Goal: Information Seeking & Learning: Learn about a topic

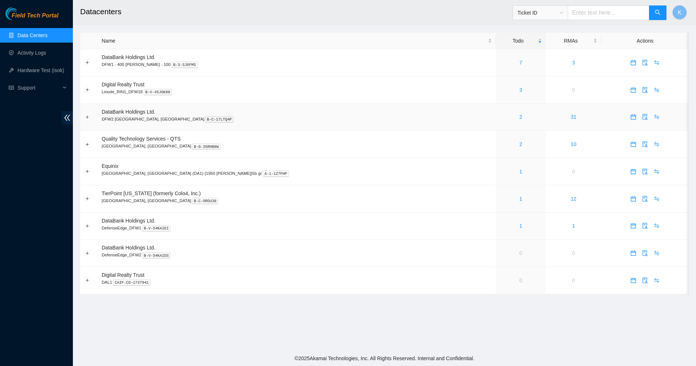
click at [519, 115] on link "2" at bounding box center [520, 117] width 3 height 6
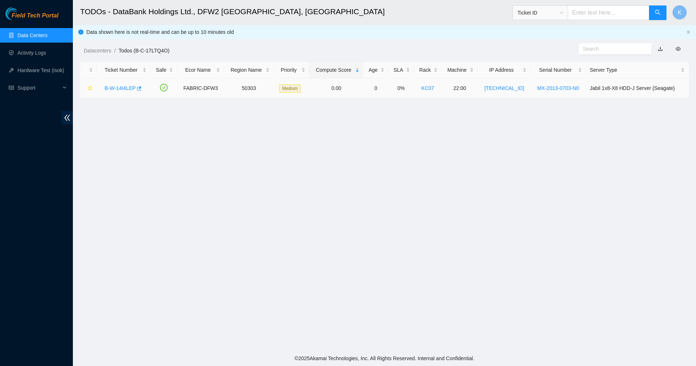
click at [126, 85] on link "B-W-14I4LEP" at bounding box center [120, 88] width 31 height 6
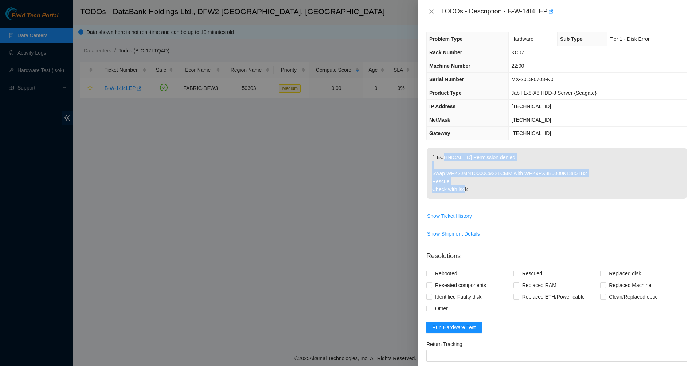
drag, startPoint x: 442, startPoint y: 149, endPoint x: 483, endPoint y: 190, distance: 57.2
click at [483, 190] on p "23.55.177.174 Permission denied Swap WFK2JMN10000C9221CMM with WFK9PX8B0000K138…" at bounding box center [557, 173] width 260 height 51
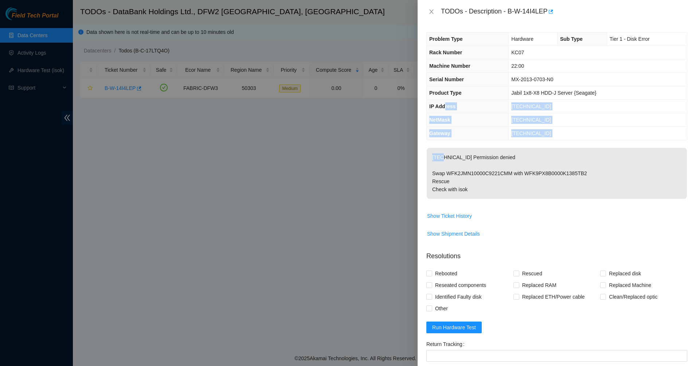
drag, startPoint x: 483, startPoint y: 190, endPoint x: 446, endPoint y: 102, distance: 95.4
click at [446, 102] on div "Problem Type Hardware Sub Type Tier 1 - Disk Error Rack Number KC07 Machine Num…" at bounding box center [557, 194] width 279 height 343
drag, startPoint x: 446, startPoint y: 102, endPoint x: 444, endPoint y: 98, distance: 4.4
click at [444, 98] on th "Product Type" at bounding box center [468, 92] width 82 height 13
click at [454, 117] on th "NetMask" at bounding box center [468, 119] width 82 height 13
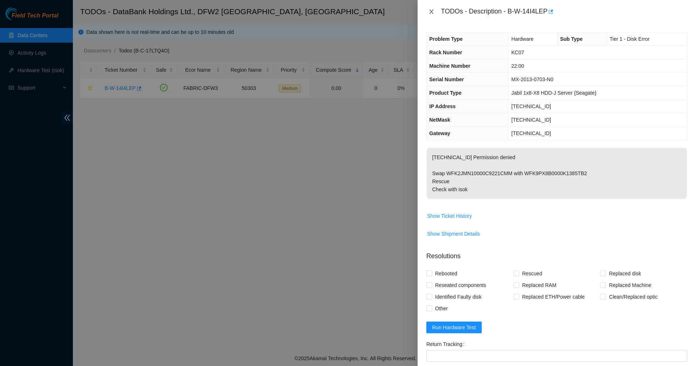
click at [427, 13] on button "Close" at bounding box center [432, 11] width 10 height 7
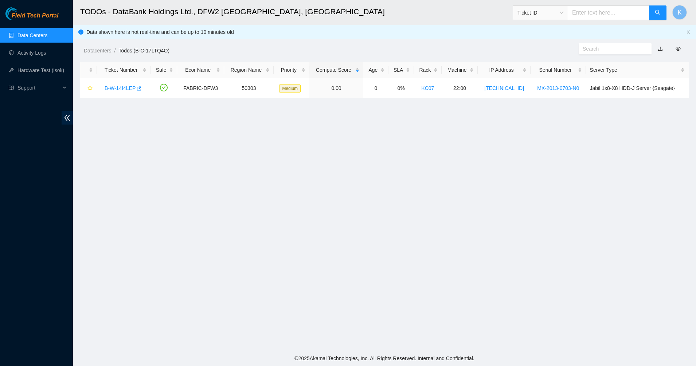
click at [28, 38] on link "Data Centers" at bounding box center [32, 35] width 30 height 6
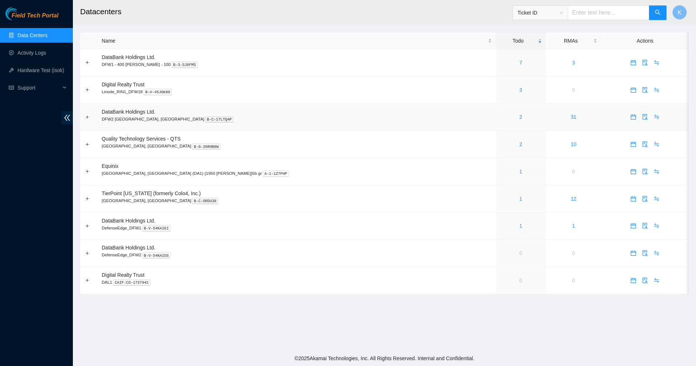
click at [519, 119] on link "2" at bounding box center [520, 117] width 3 height 6
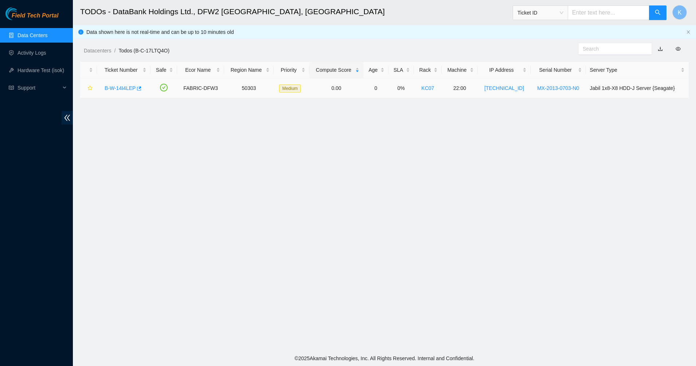
click at [115, 87] on link "B-W-14I4LEP" at bounding box center [120, 88] width 31 height 6
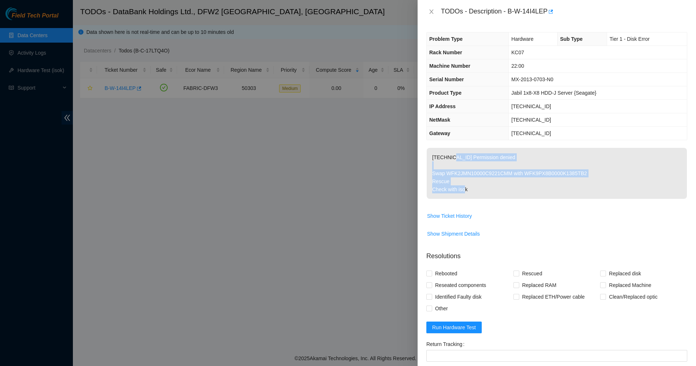
drag, startPoint x: 450, startPoint y: 150, endPoint x: 510, endPoint y: 186, distance: 69.8
click at [510, 186] on p "23.55.177.174 Permission denied Swap WFK2JMN10000C9221CMM with WFK9PX8B0000K138…" at bounding box center [557, 173] width 260 height 51
click at [511, 186] on p "23.55.177.174 Permission denied Swap WFK2JMN10000C9221CMM with WFK9PX8B0000K138…" at bounding box center [557, 173] width 260 height 51
click at [518, 192] on p "23.55.177.174 Permission denied Swap WFK2JMN10000C9221CMM with WFK9PX8B0000K138…" at bounding box center [557, 173] width 260 height 51
drag, startPoint x: 518, startPoint y: 192, endPoint x: 437, endPoint y: 159, distance: 87.3
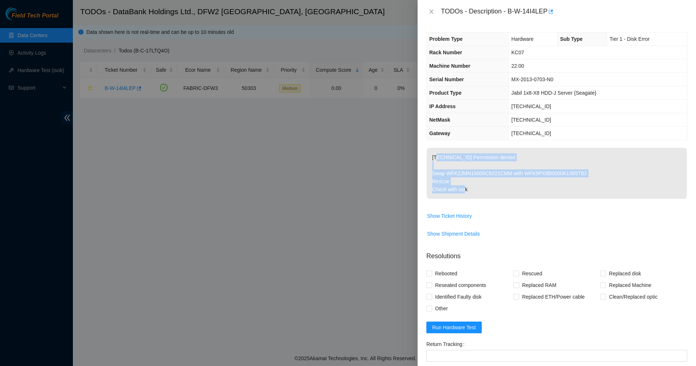
click at [437, 159] on p "23.55.177.174 Permission denied Swap WFK2JMN10000C9221CMM with WFK9PX8B0000K138…" at bounding box center [557, 173] width 260 height 51
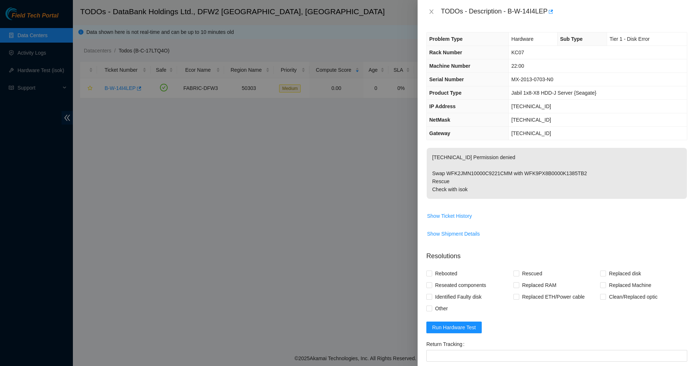
click at [435, 157] on p "23.55.177.174 Permission denied Swap WFK2JMN10000C9221CMM with WFK9PX8B0000K138…" at bounding box center [557, 173] width 260 height 51
drag, startPoint x: 435, startPoint y: 157, endPoint x: 444, endPoint y: 174, distance: 18.9
click at [444, 174] on p "23.55.177.174 Permission denied Swap WFK2JMN10000C9221CMM with WFK9PX8B0000K138…" at bounding box center [557, 173] width 260 height 51
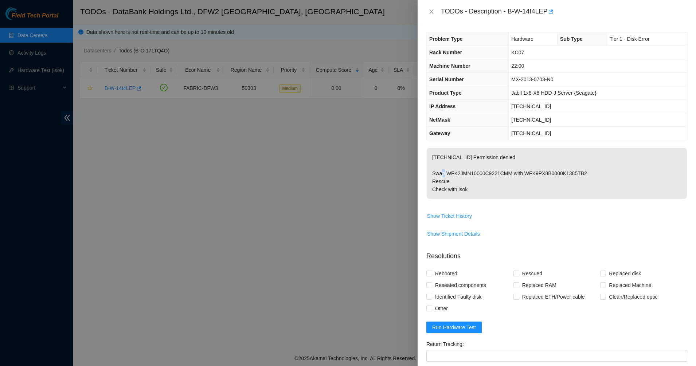
click at [444, 174] on p "23.55.177.174 Permission denied Swap WFK2JMN10000C9221CMM with WFK9PX8B0000K138…" at bounding box center [557, 173] width 260 height 51
drag, startPoint x: 444, startPoint y: 174, endPoint x: 455, endPoint y: 192, distance: 21.1
click at [455, 192] on p "23.55.177.174 Permission denied Swap WFK2JMN10000C9221CMM with WFK9PX8B0000K138…" at bounding box center [557, 173] width 260 height 51
click at [503, 193] on p "23.55.177.174 Permission denied Swap WFK2JMN10000C9221CMM with WFK9PX8B0000K138…" at bounding box center [557, 173] width 260 height 51
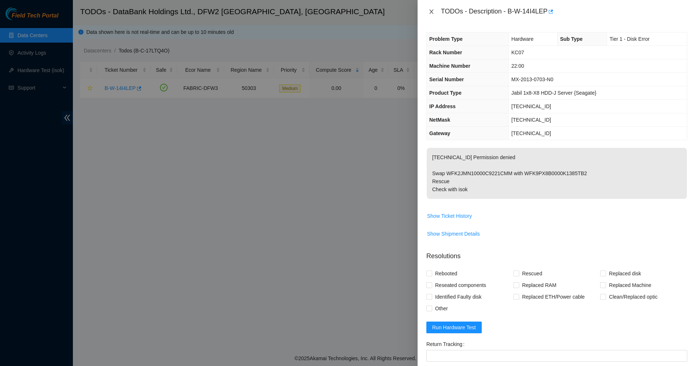
click at [435, 12] on button "Close" at bounding box center [432, 11] width 10 height 7
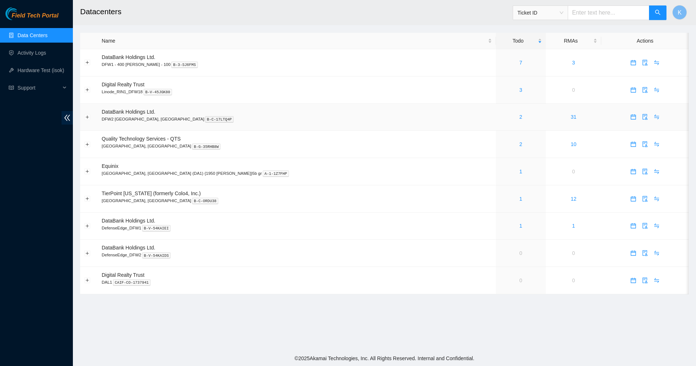
click at [519, 118] on link "2" at bounding box center [520, 117] width 3 height 6
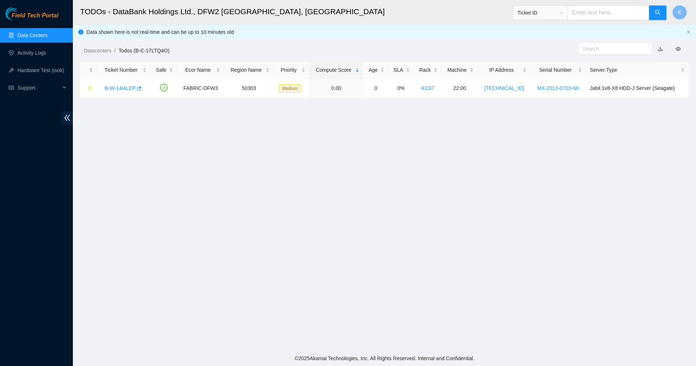
click at [36, 32] on link "Data Centers" at bounding box center [32, 35] width 30 height 6
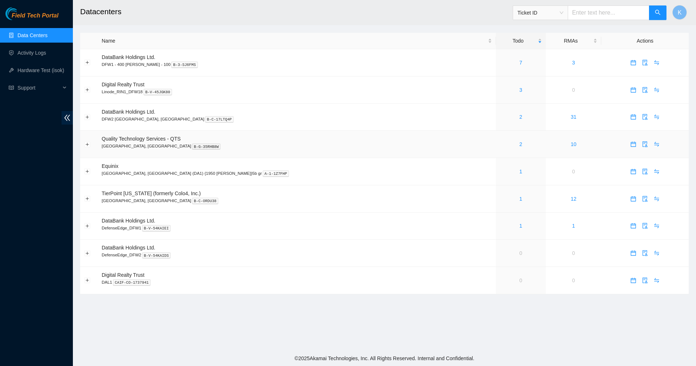
click at [519, 146] on link "2" at bounding box center [520, 144] width 3 height 6
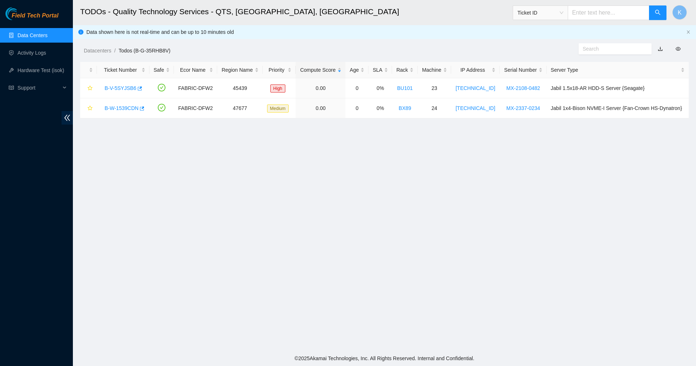
click at [39, 34] on link "Data Centers" at bounding box center [32, 35] width 30 height 6
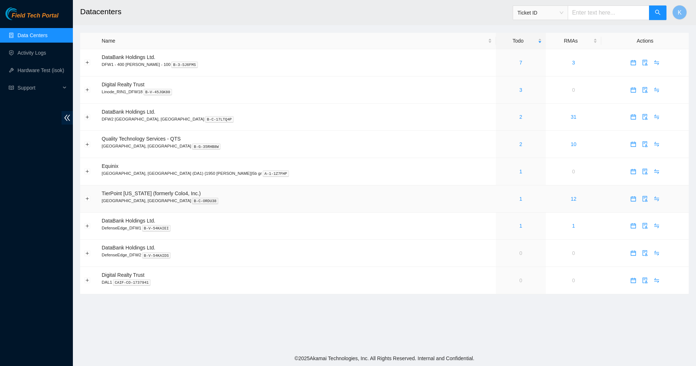
click at [500, 198] on div "1" at bounding box center [521, 199] width 42 height 8
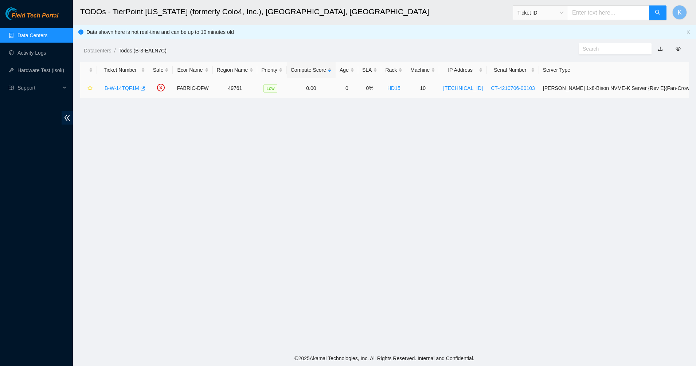
click at [121, 89] on link "B-W-14TQF1M" at bounding box center [122, 88] width 35 height 6
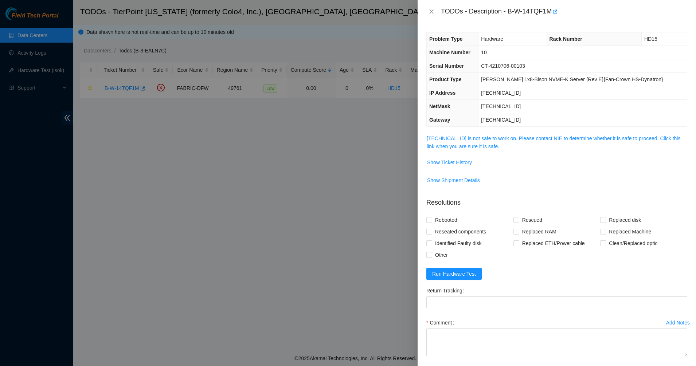
click at [453, 150] on span "23.201.106.139 is not safe to work on. Please contact NIE to determine whether …" at bounding box center [557, 143] width 260 height 16
click at [457, 145] on link "23.201.106.139 is not safe to work on. Please contact NIE to determine whether …" at bounding box center [554, 143] width 254 height 14
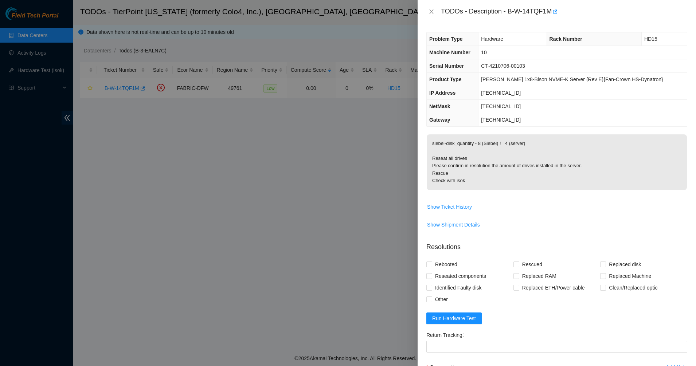
drag, startPoint x: 457, startPoint y: 145, endPoint x: 471, endPoint y: 184, distance: 41.9
click at [471, 184] on p "siebel-disk_quantity - 8 (Siebel) != 4 (server) Reseat all drives Please confir…" at bounding box center [557, 163] width 260 height 56
click at [471, 186] on p "siebel-disk_quantity - 8 (Siebel) != 4 (server) Reseat all drives Please confir…" at bounding box center [557, 163] width 260 height 56
click at [484, 183] on p "siebel-disk_quantity - 8 (Siebel) != 4 (server) Reseat all drives Please confir…" at bounding box center [557, 163] width 260 height 56
click at [435, 11] on button "Close" at bounding box center [432, 11] width 10 height 7
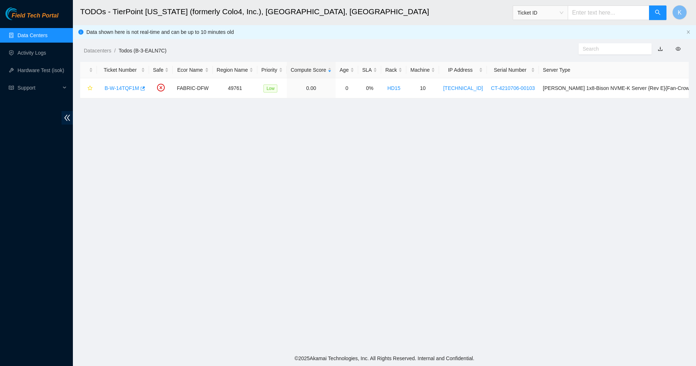
click at [47, 33] on link "Data Centers" at bounding box center [32, 35] width 30 height 6
